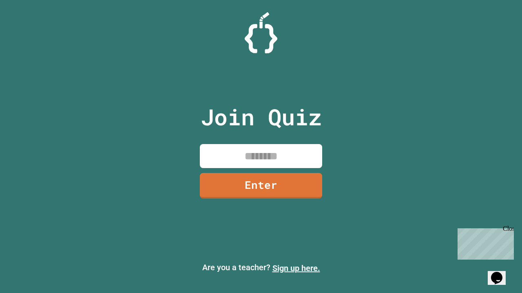
click at [296, 269] on link "Sign up here." at bounding box center [296, 269] width 48 height 10
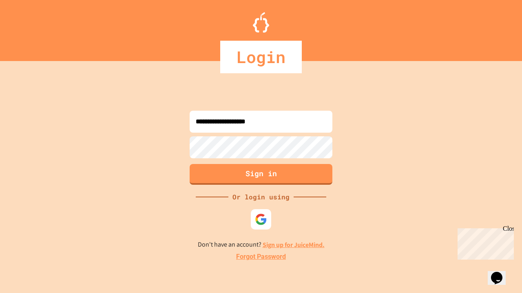
type input "**********"
